Goal: Browse casually: Explore the website without a specific task or goal

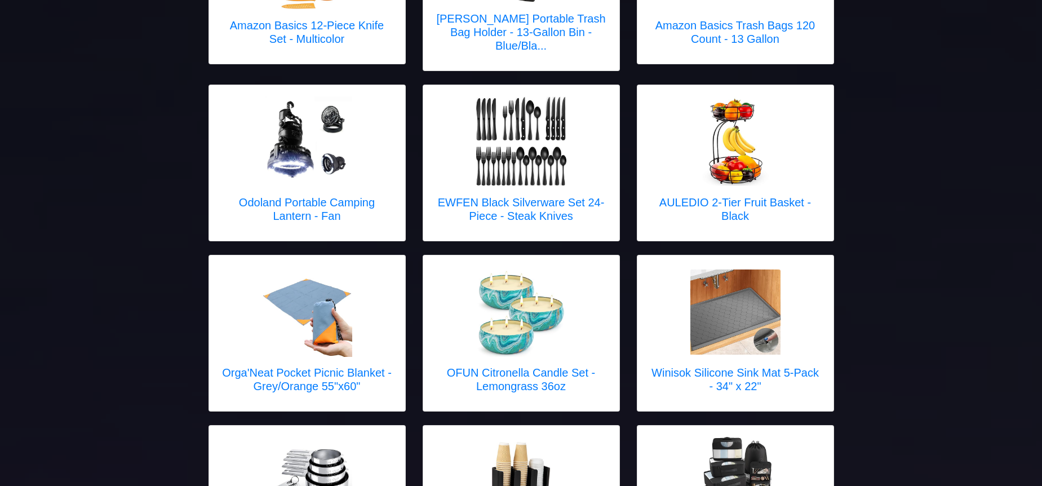
scroll to position [996, 0]
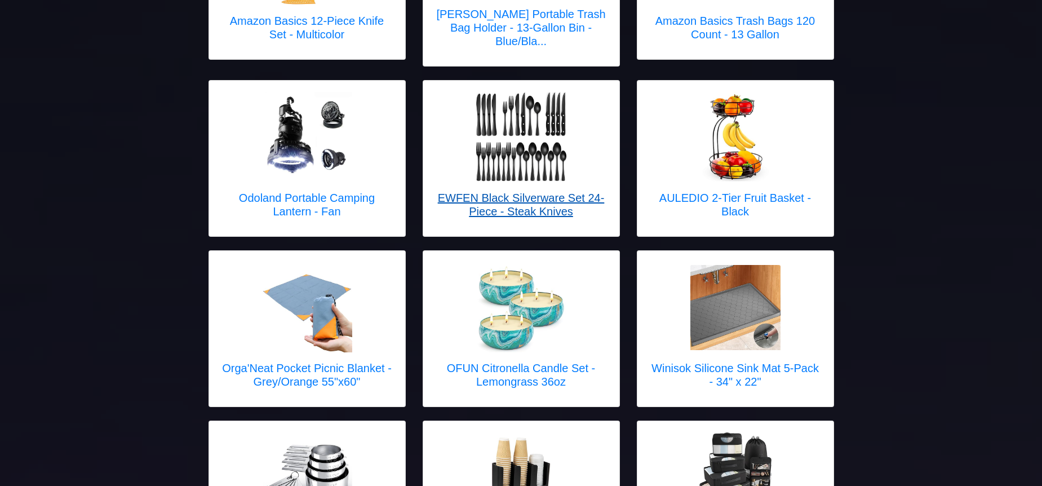
click at [536, 157] on link "EWFEN Black Silverware Set 24-Piece - Steak Knives" at bounding box center [521, 158] width 174 height 133
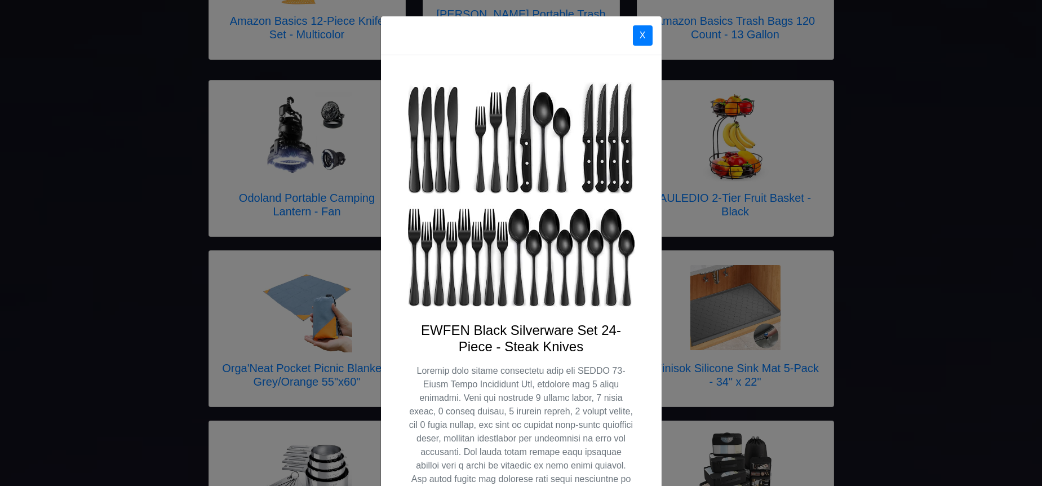
scroll to position [0, 0]
click at [638, 35] on button "X" at bounding box center [643, 35] width 20 height 20
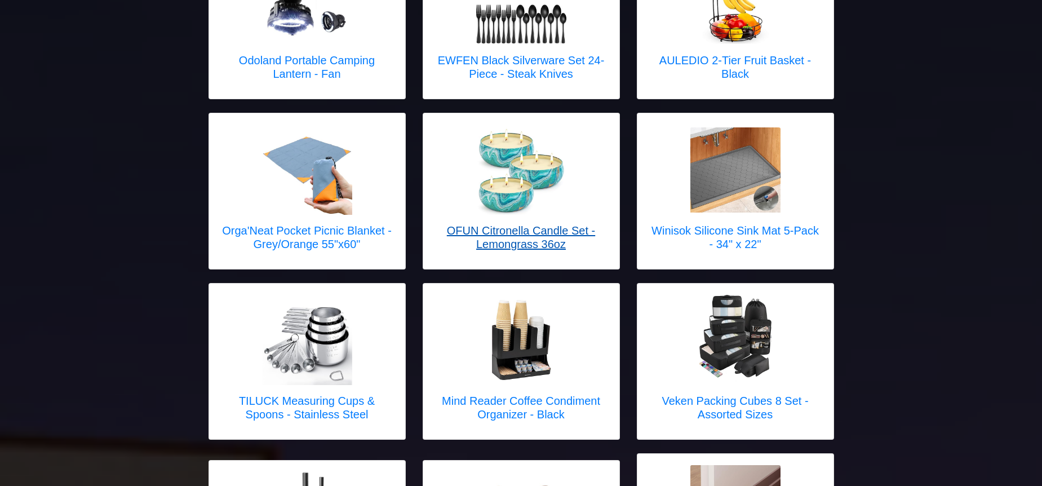
scroll to position [1135, 0]
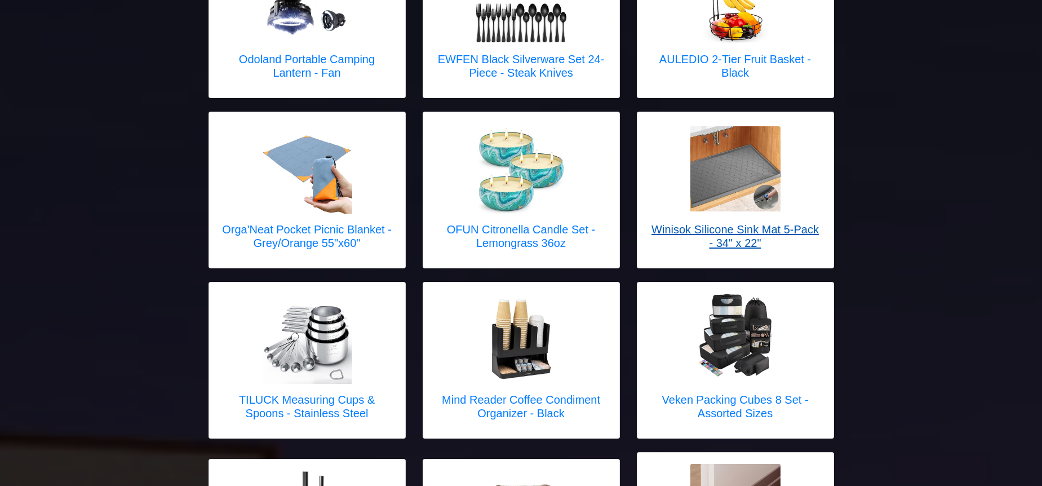
click at [743, 184] on img at bounding box center [735, 168] width 90 height 85
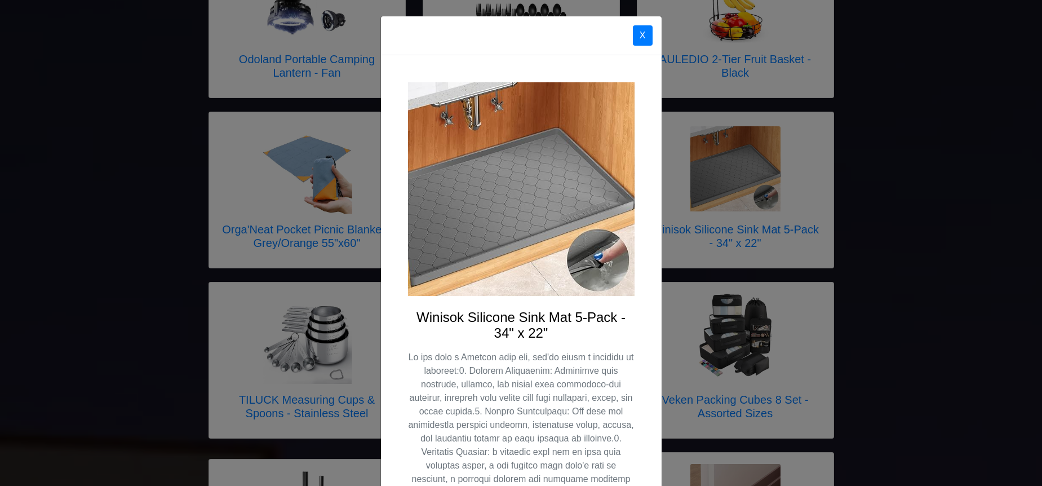
scroll to position [0, 0]
click at [638, 34] on button "X" at bounding box center [643, 35] width 20 height 20
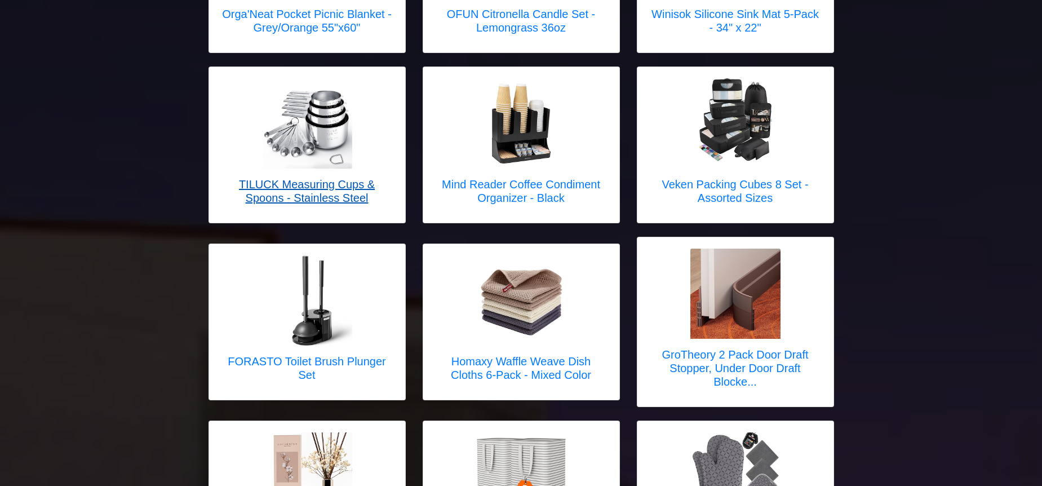
scroll to position [1351, 0]
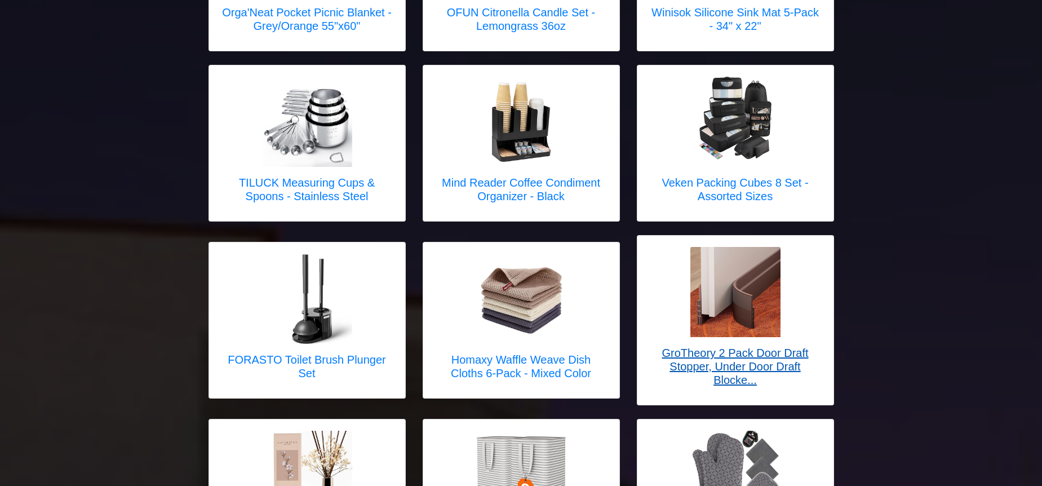
click at [713, 282] on img at bounding box center [735, 292] width 90 height 90
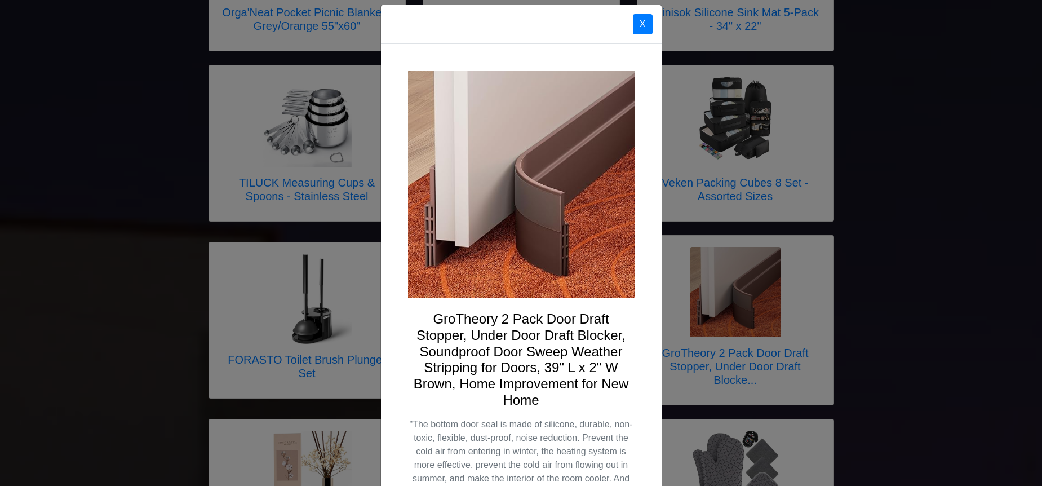
scroll to position [0, 0]
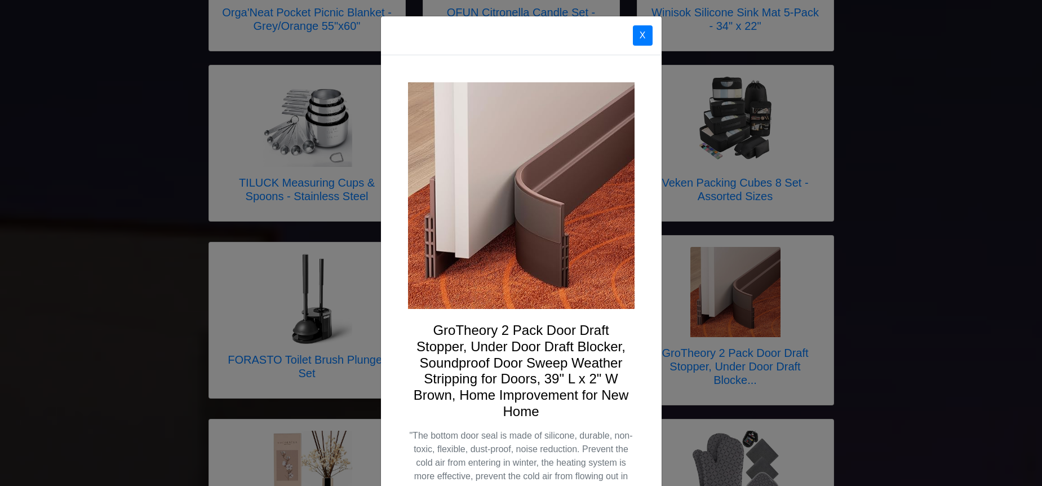
click at [640, 31] on button "X" at bounding box center [643, 35] width 20 height 20
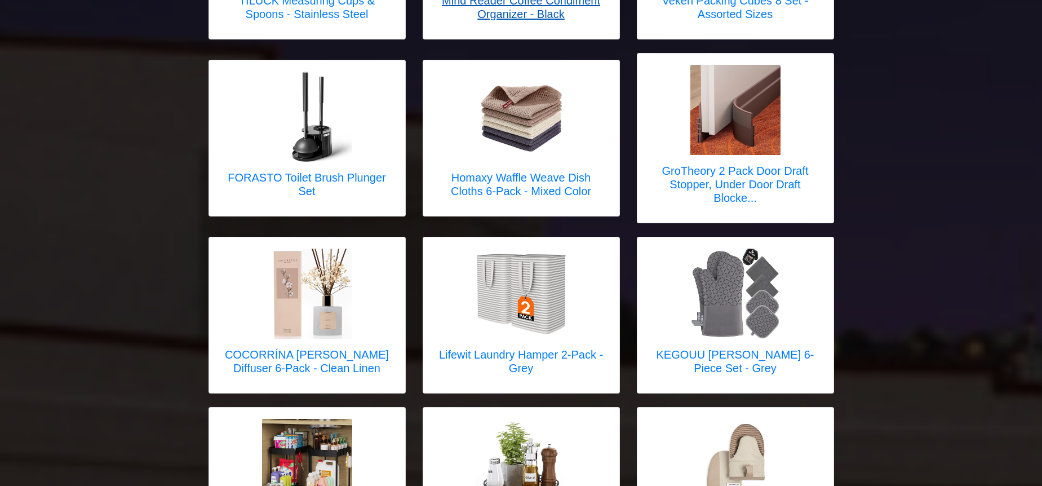
scroll to position [1534, 0]
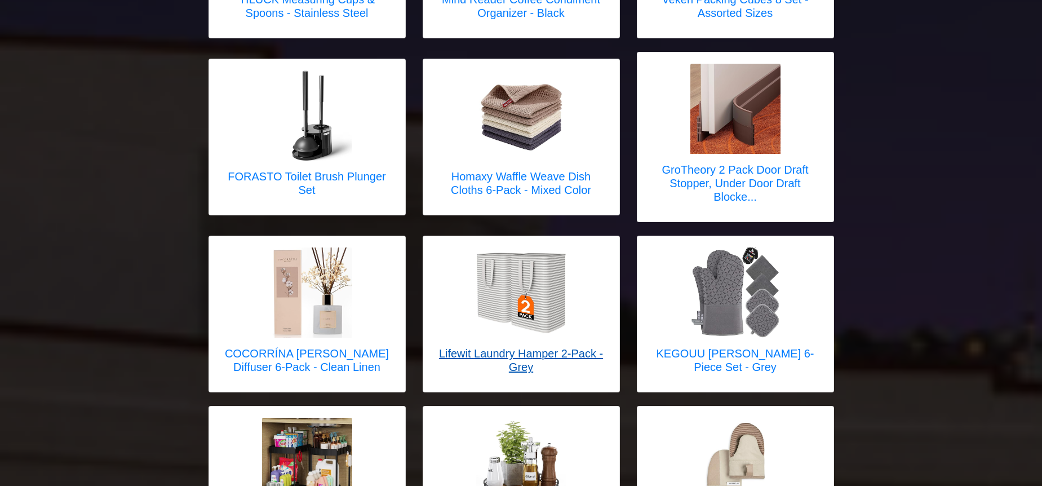
click at [509, 282] on img at bounding box center [521, 292] width 90 height 90
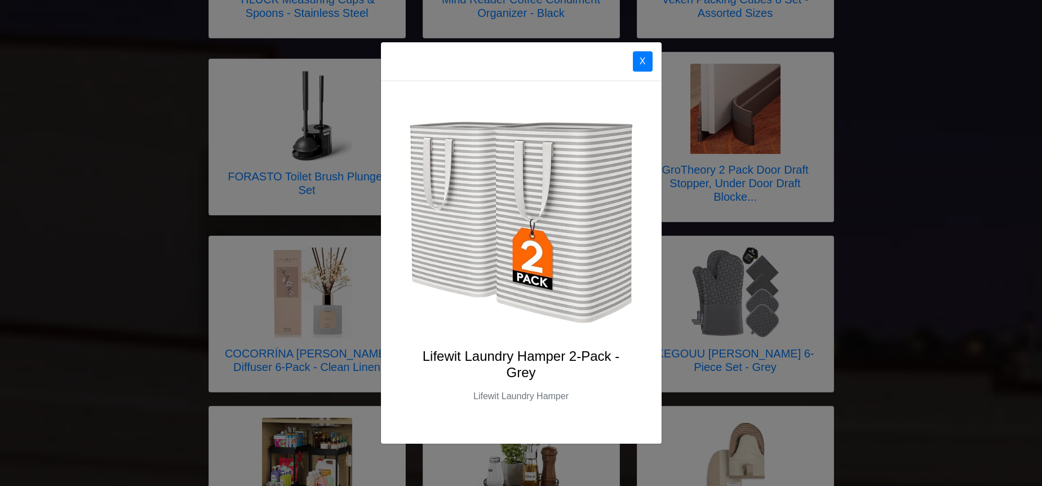
click at [644, 62] on button "X" at bounding box center [643, 61] width 20 height 20
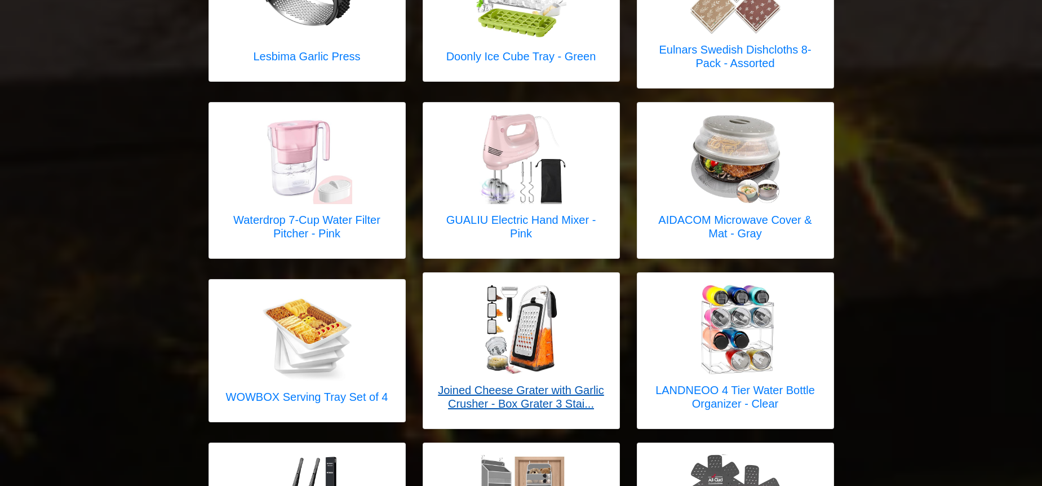
scroll to position [2521, 0]
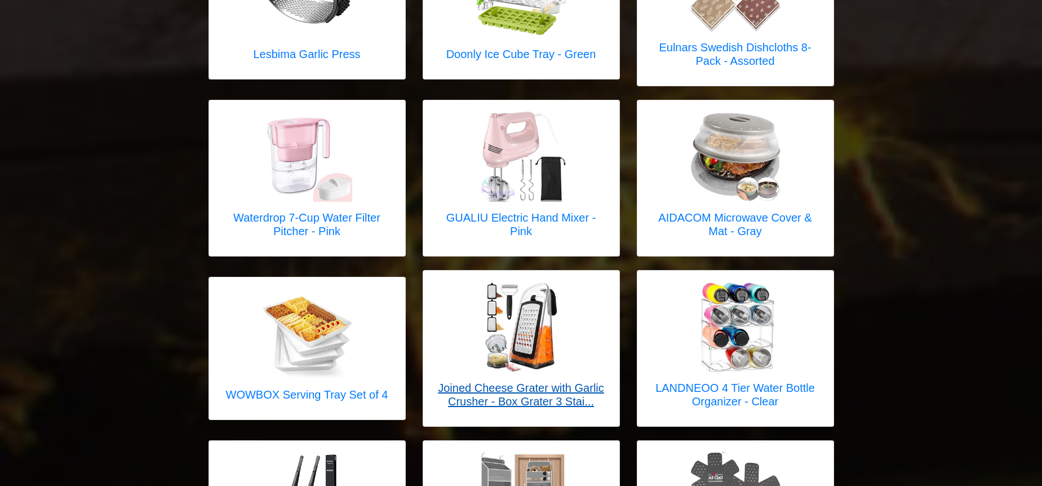
click at [532, 344] on img at bounding box center [521, 327] width 90 height 90
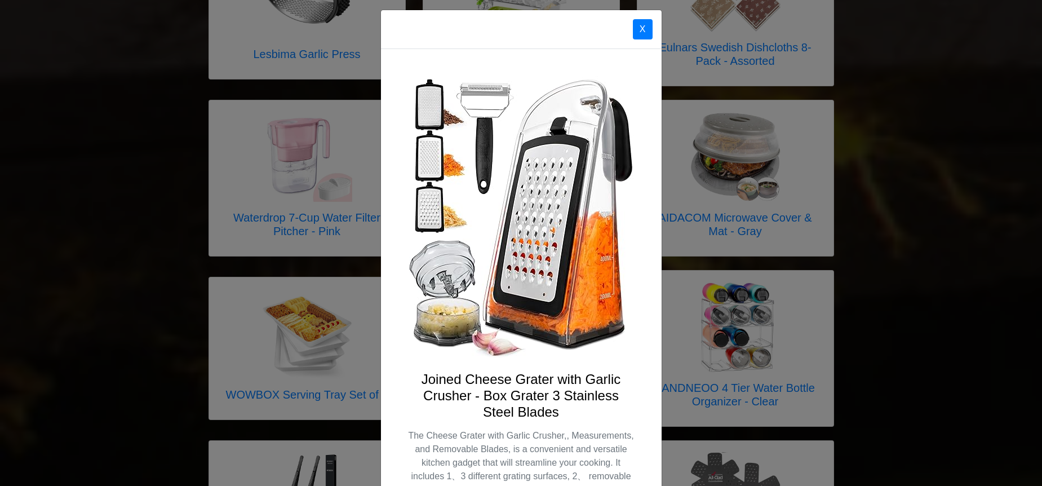
scroll to position [0, 0]
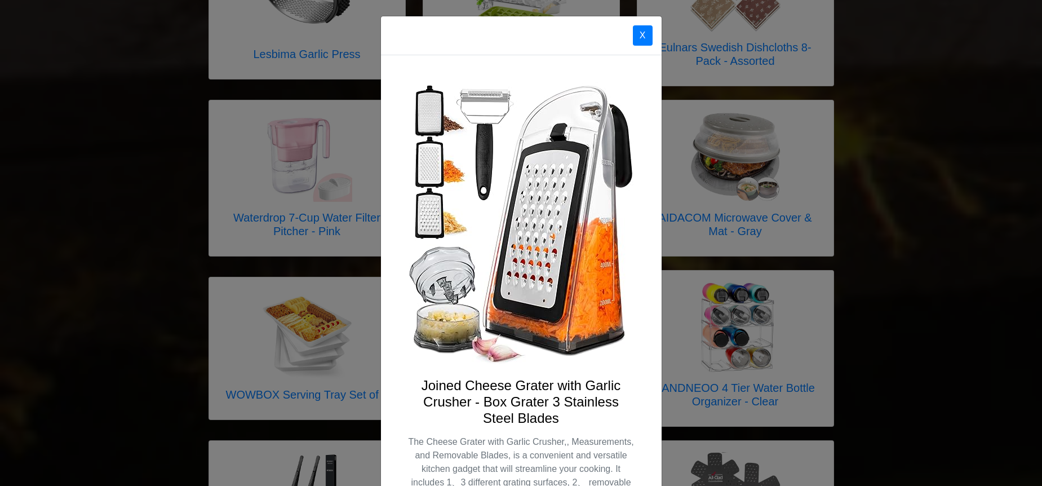
click at [646, 38] on button "X" at bounding box center [643, 35] width 20 height 20
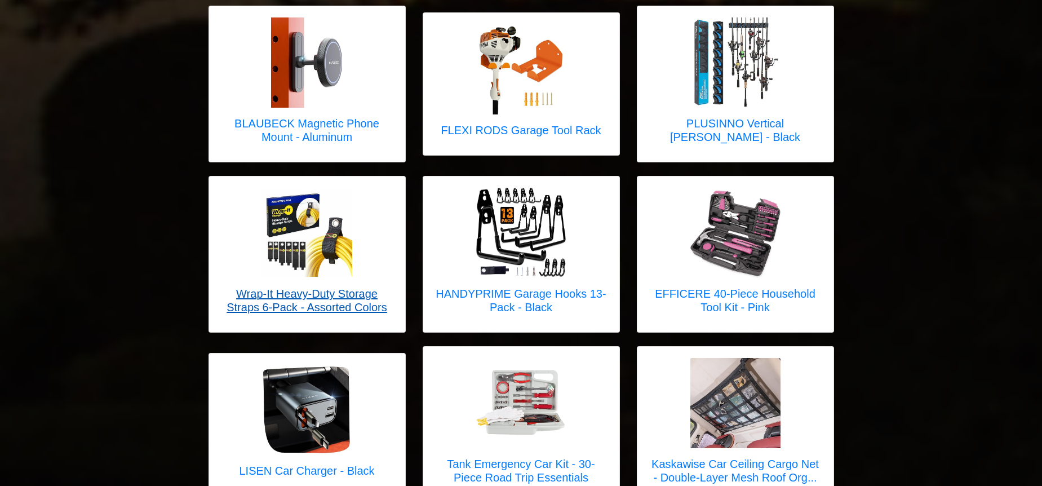
scroll to position [3650, 0]
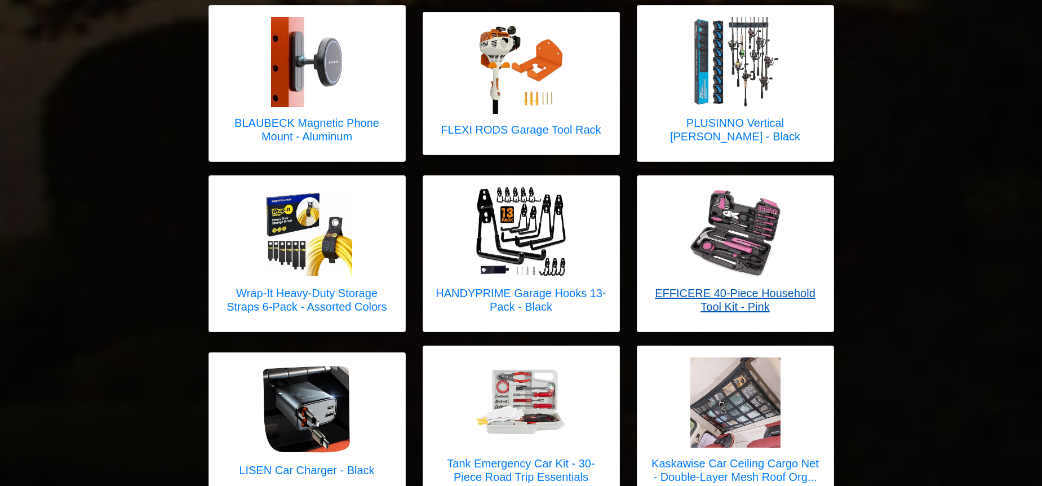
click at [698, 251] on link "EFFICERE 40-Piece Household Tool Kit - Pink" at bounding box center [735, 253] width 174 height 133
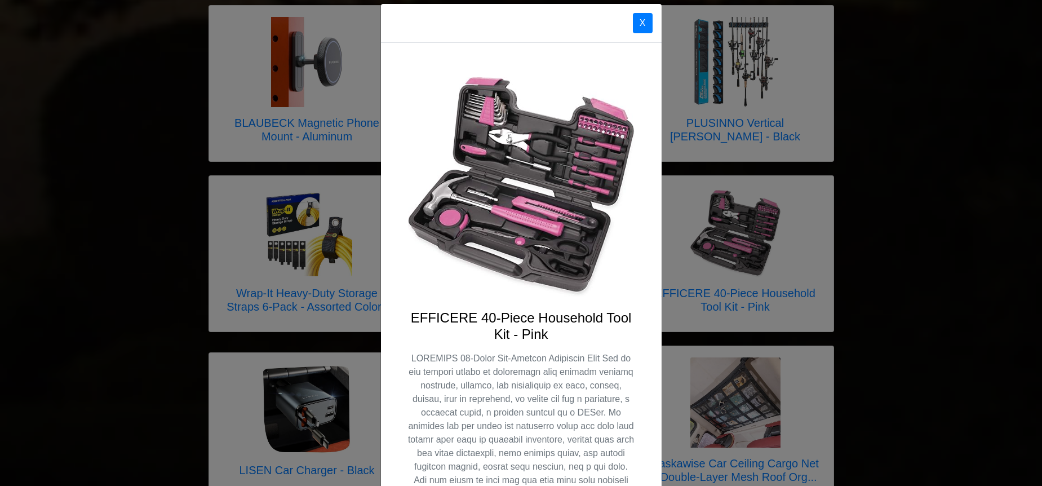
scroll to position [0, 0]
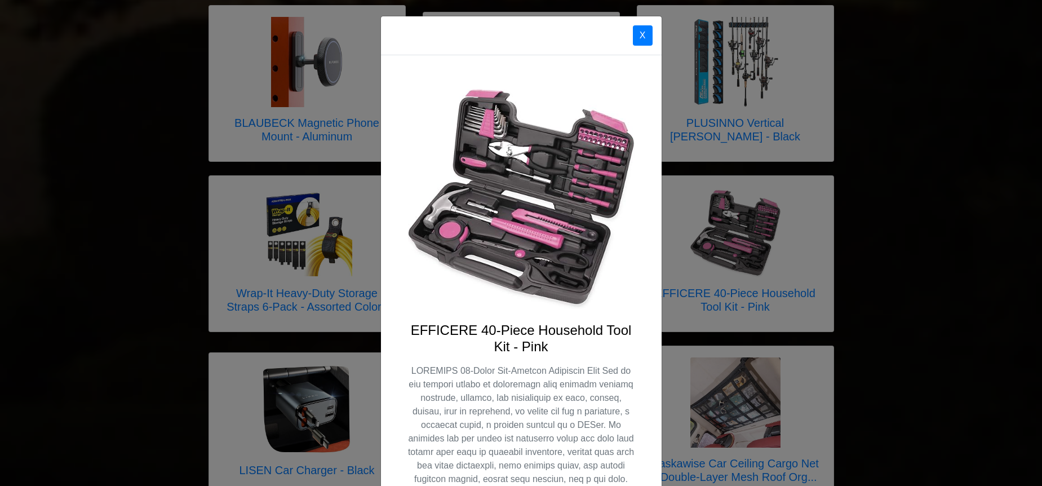
click at [641, 32] on button "X" at bounding box center [643, 35] width 20 height 20
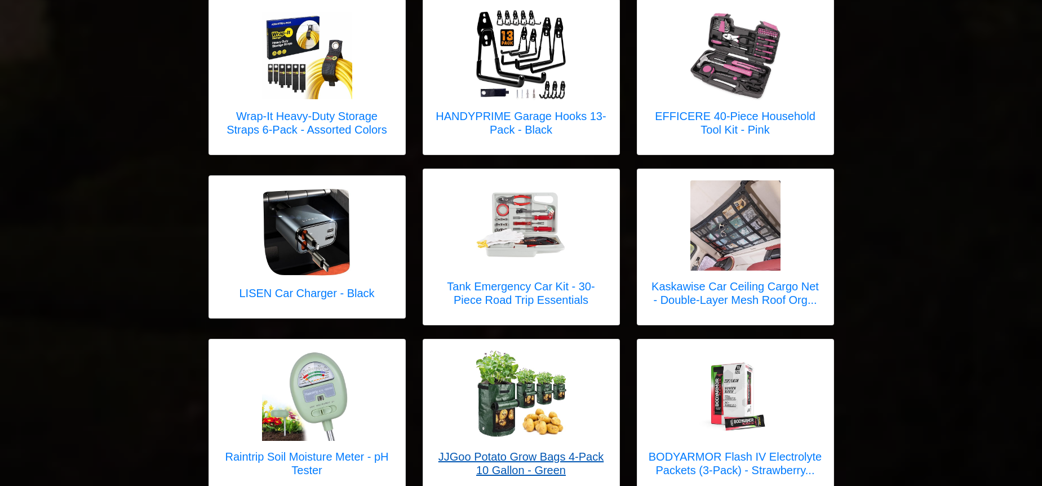
scroll to position [3815, 0]
